Goal: Transaction & Acquisition: Obtain resource

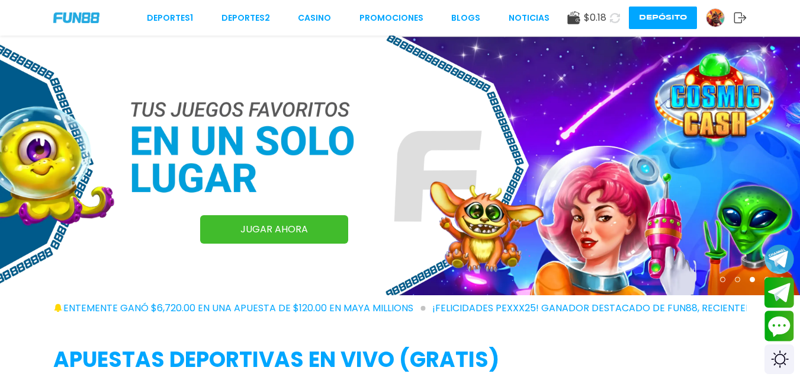
click at [714, 21] on img at bounding box center [716, 18] width 18 height 18
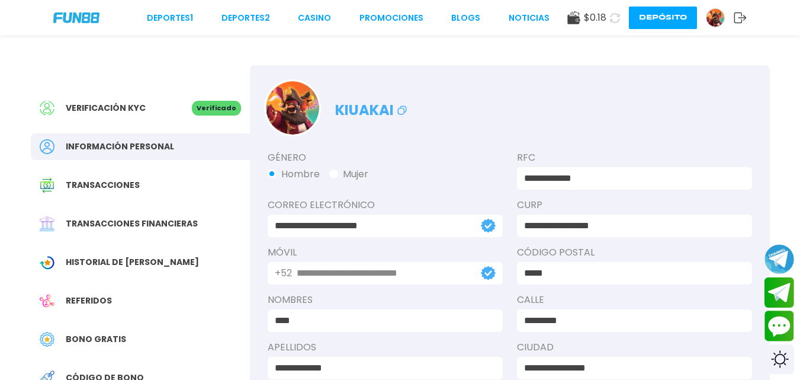
click at [90, 343] on span "Bono Gratis" at bounding box center [96, 339] width 60 height 12
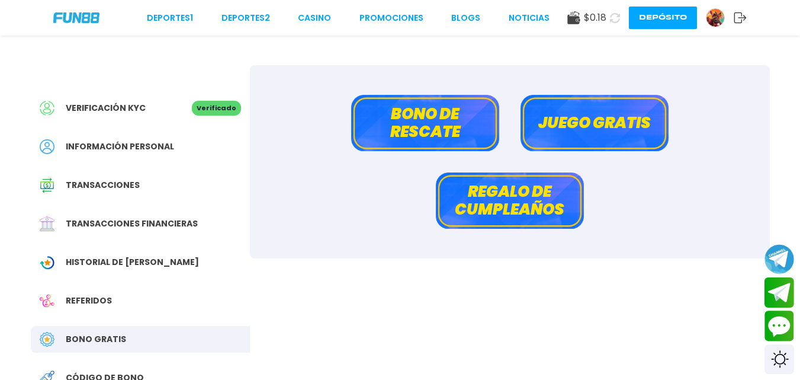
click at [434, 133] on button "Bono de rescate" at bounding box center [425, 123] width 148 height 56
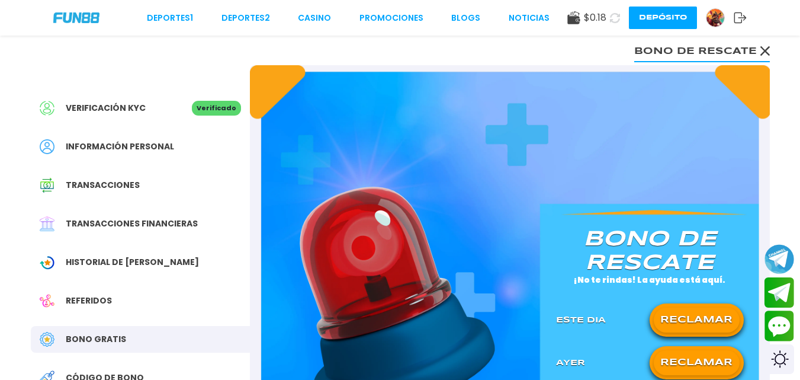
click at [677, 357] on button "RECLAMAR" at bounding box center [697, 362] width 86 height 25
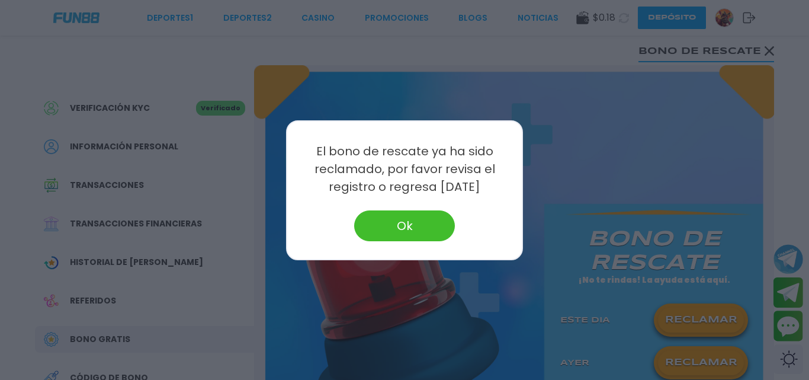
click at [426, 229] on button "Ok" at bounding box center [404, 225] width 101 height 31
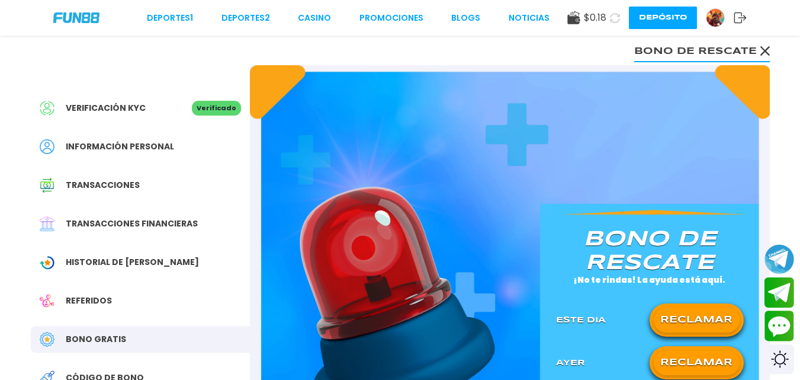
click at [702, 316] on button "RECLAMAR" at bounding box center [697, 319] width 86 height 25
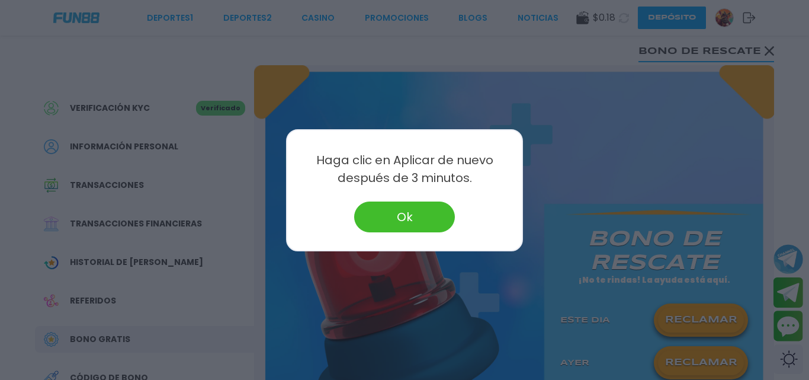
click at [403, 218] on button "Ok" at bounding box center [404, 216] width 101 height 31
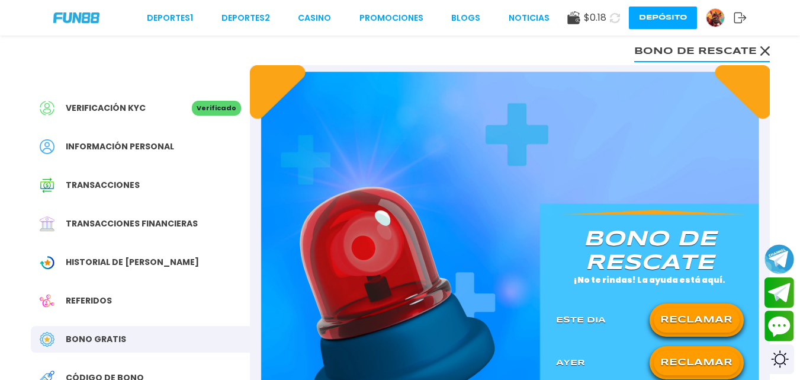
click at [616, 14] on use at bounding box center [615, 17] width 10 height 10
